Goal: Find specific page/section: Find specific page/section

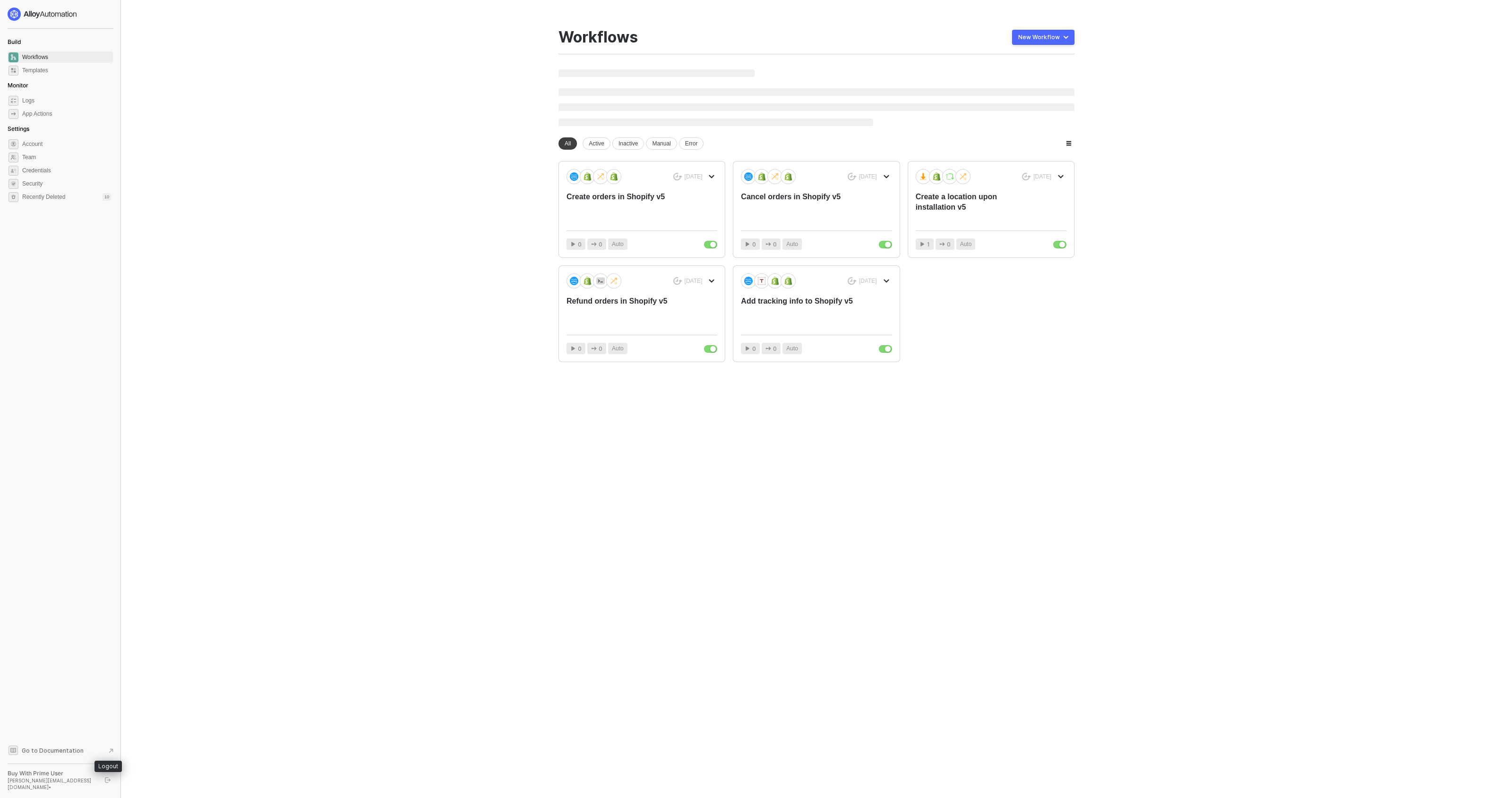
click at [104, 784] on button "button" at bounding box center [107, 780] width 11 height 11
